Goal: Manage account settings

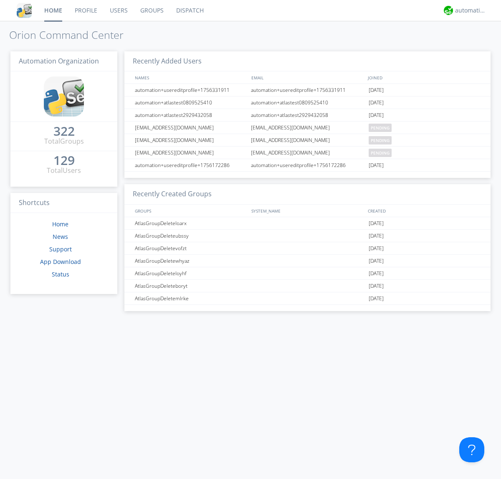
click at [118, 10] on link "Users" at bounding box center [119, 10] width 30 height 21
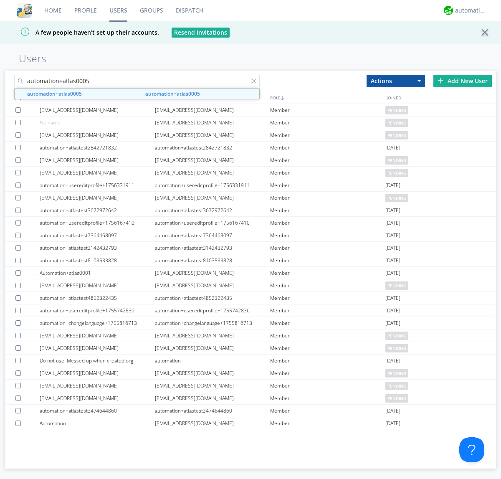
type input "automation+atlas0005"
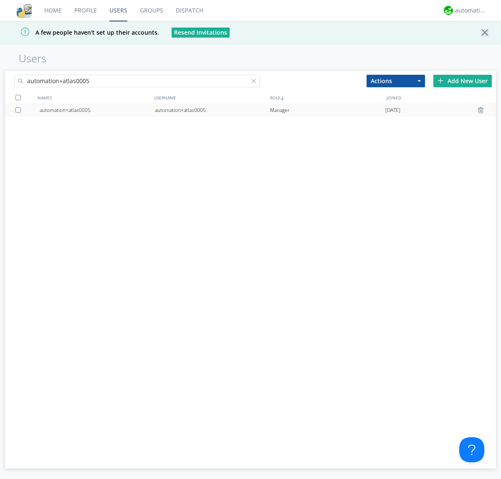
click at [212, 110] on div "automation+atlas0005" at bounding box center [212, 110] width 115 height 13
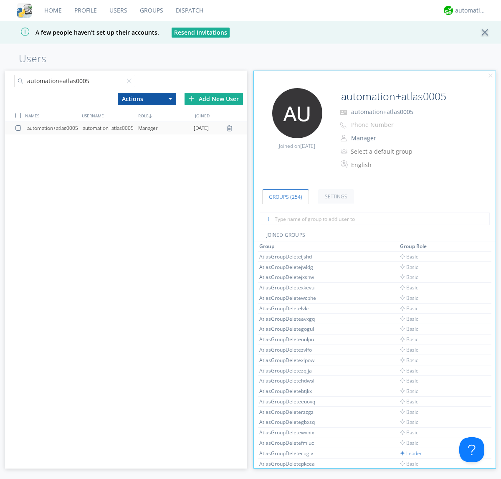
click at [335, 196] on link "Settings" at bounding box center [336, 196] width 36 height 15
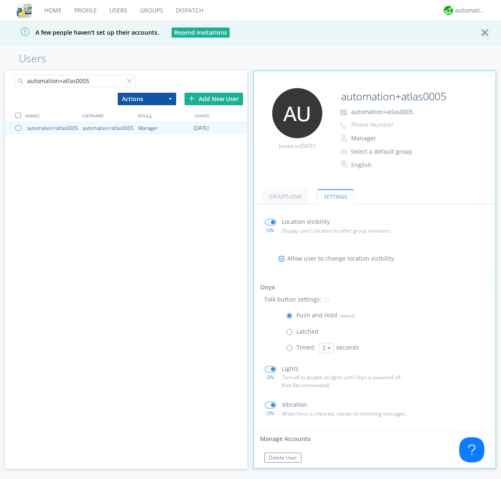
click at [291, 334] on span at bounding box center [291, 334] width 10 height 10
click at [0, 0] on input "radio" at bounding box center [0, 0] width 0 height 0
click at [291, 317] on span at bounding box center [291, 317] width 10 height 10
click at [0, 0] on input "radio" at bounding box center [0, 0] width 0 height 0
click at [468, 10] on div "automation+atlas" at bounding box center [470, 10] width 31 height 8
